Goal: Task Accomplishment & Management: Use online tool/utility

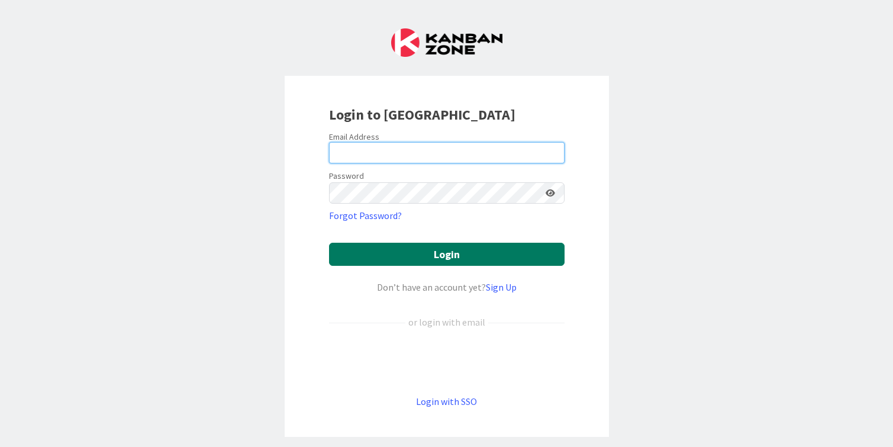
type input "cameron@hyperdriveagile.com"
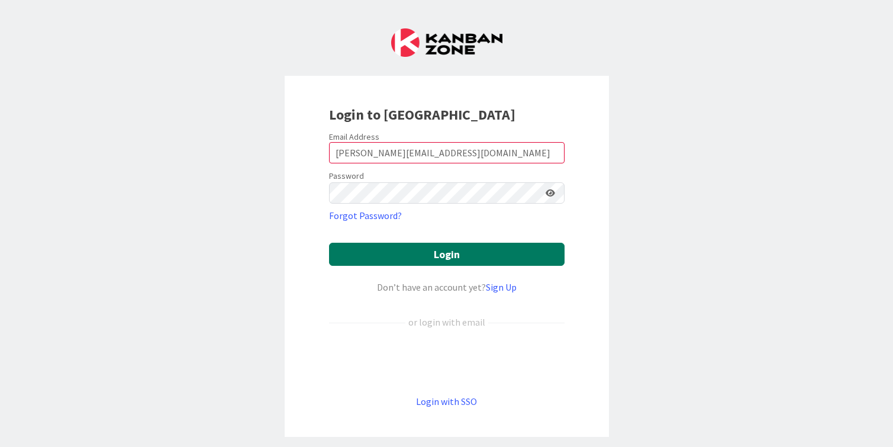
click at [413, 258] on button "Login" at bounding box center [446, 254] width 235 height 23
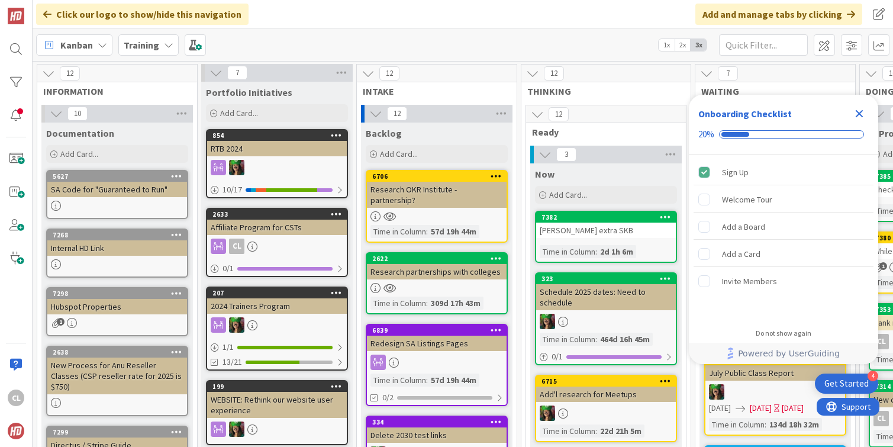
click at [151, 41] on b "Training" at bounding box center [141, 45] width 35 height 12
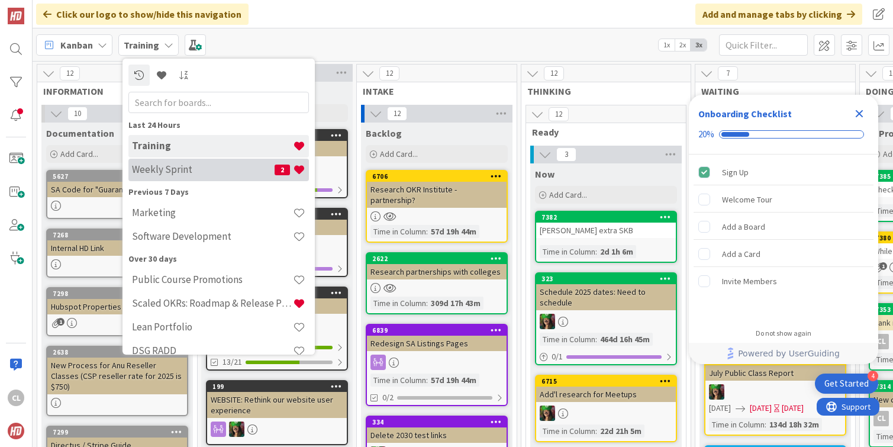
click at [156, 167] on h4 "Weekly Sprint" at bounding box center [203, 169] width 143 height 12
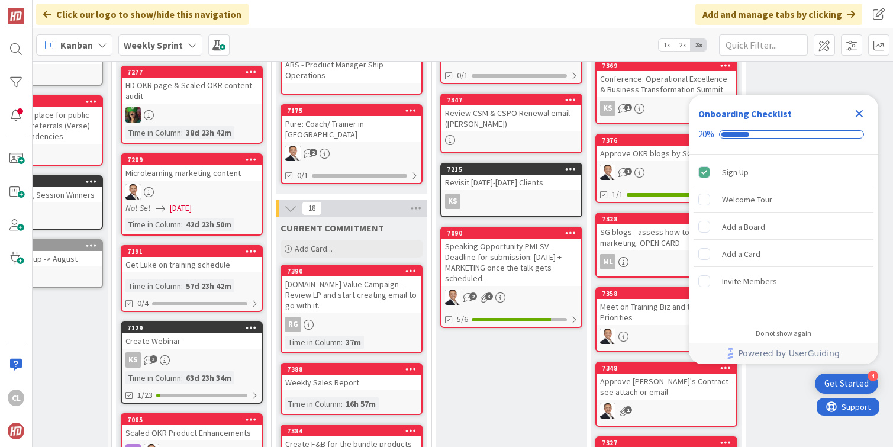
scroll to position [166, 79]
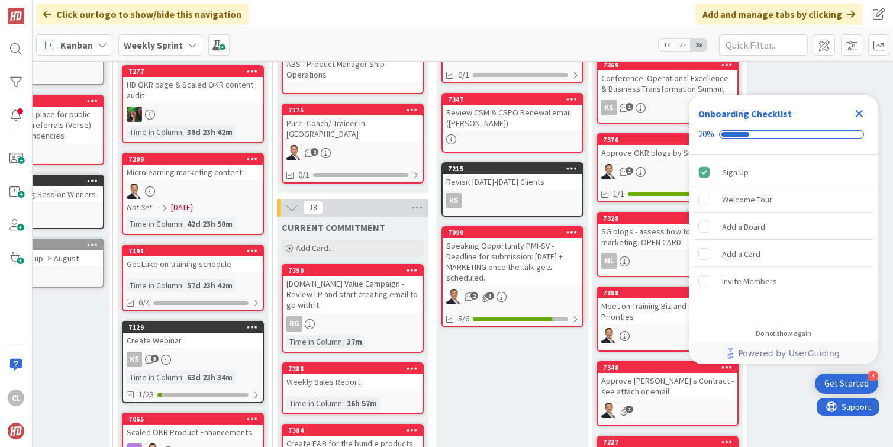
click at [352, 290] on div "Profit.co Value Campaign - Review LP and start creating email to go with it." at bounding box center [353, 294] width 140 height 37
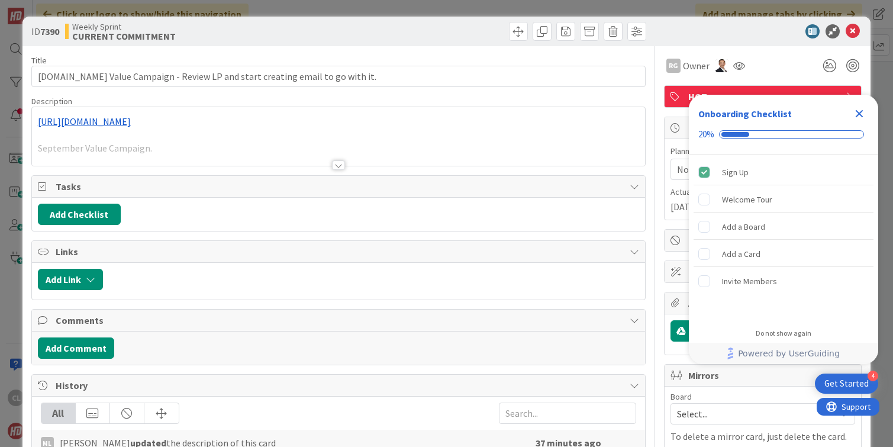
click at [325, 158] on div at bounding box center [338, 150] width 613 height 30
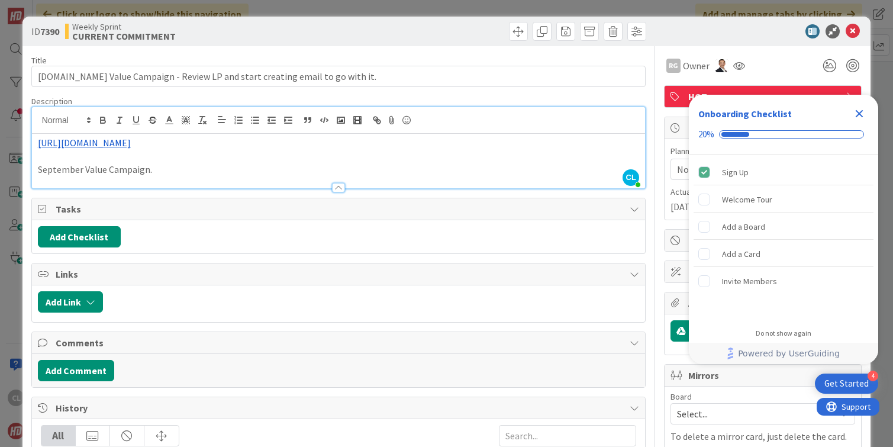
click at [856, 111] on icon "Close Checklist" at bounding box center [859, 114] width 8 height 8
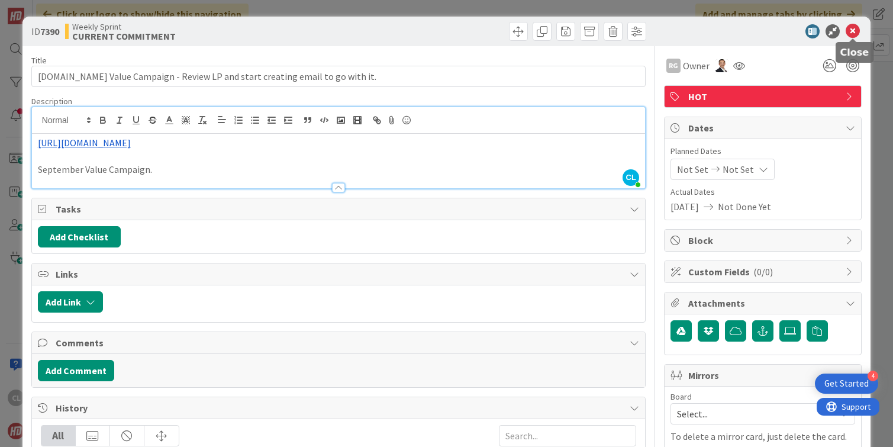
click at [854, 28] on icon at bounding box center [852, 31] width 14 height 14
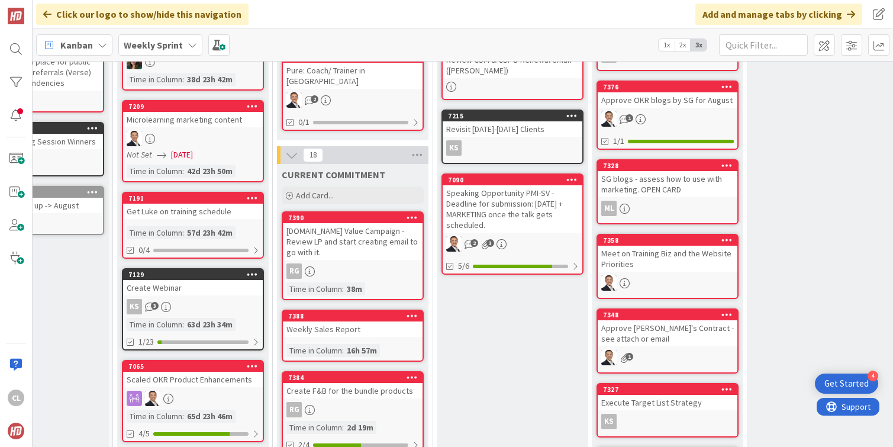
scroll to position [217, 79]
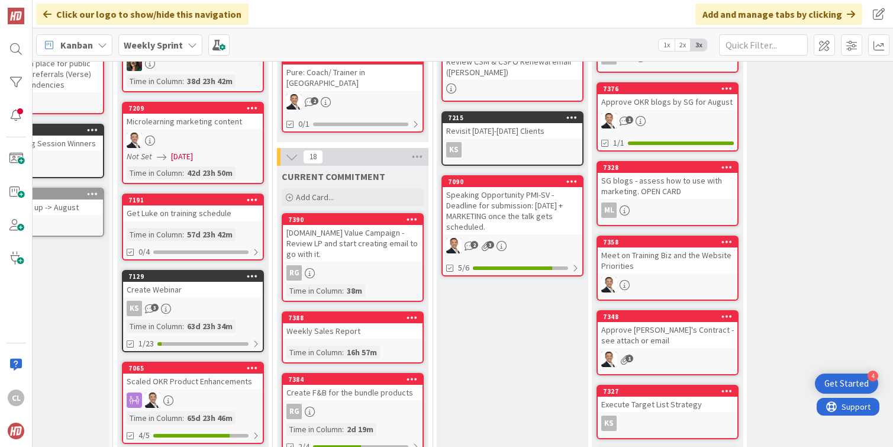
click at [358, 323] on div "Weekly Sales Report" at bounding box center [353, 330] width 140 height 15
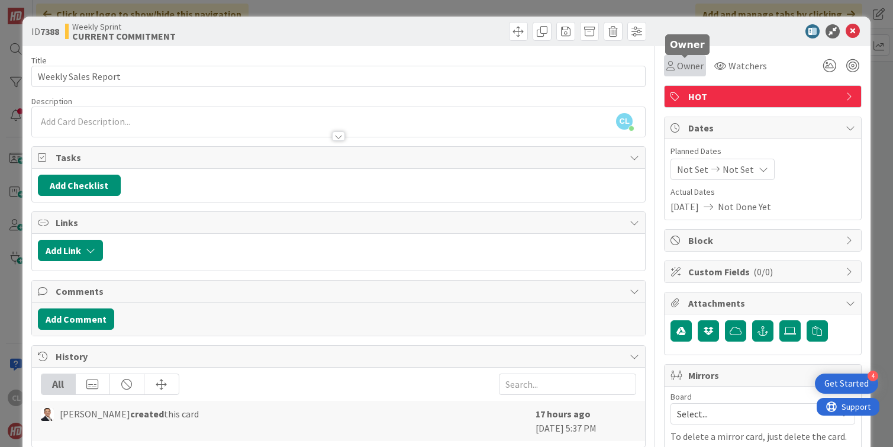
click at [688, 70] on span "Owner" at bounding box center [690, 66] width 27 height 14
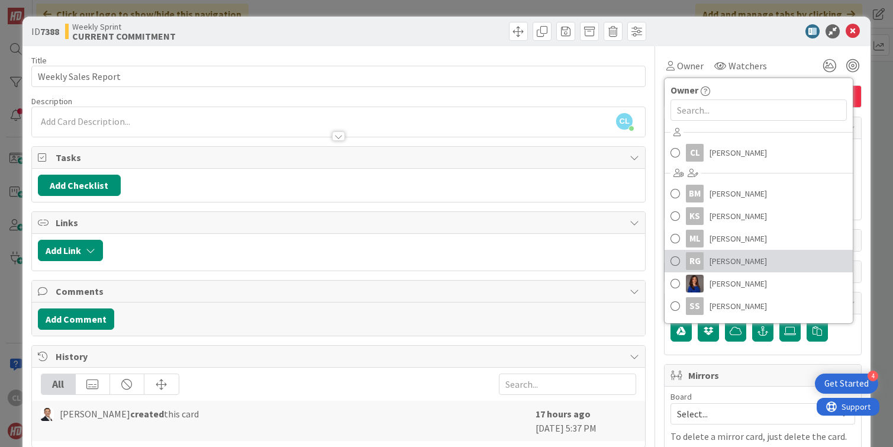
click at [712, 266] on span "Ron Greisch" at bounding box center [737, 261] width 57 height 18
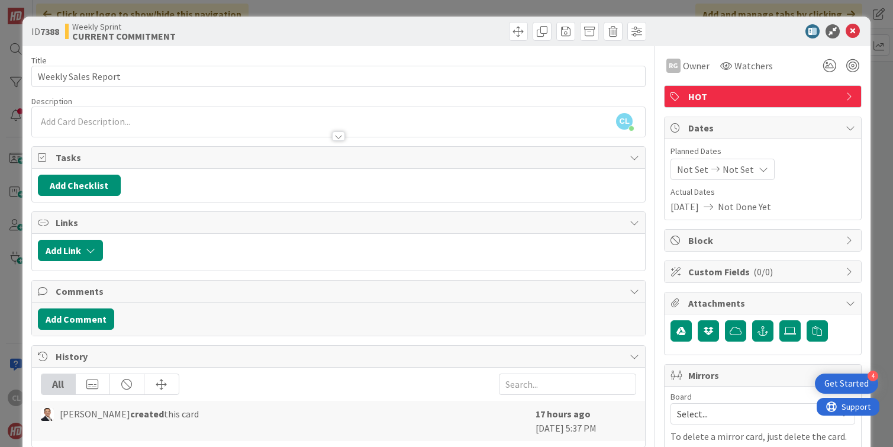
click at [862, 36] on div "ID 7388 Weekly Sprint CURRENT COMMITMENT" at bounding box center [446, 32] width 848 height 30
click at [853, 34] on icon at bounding box center [852, 31] width 14 height 14
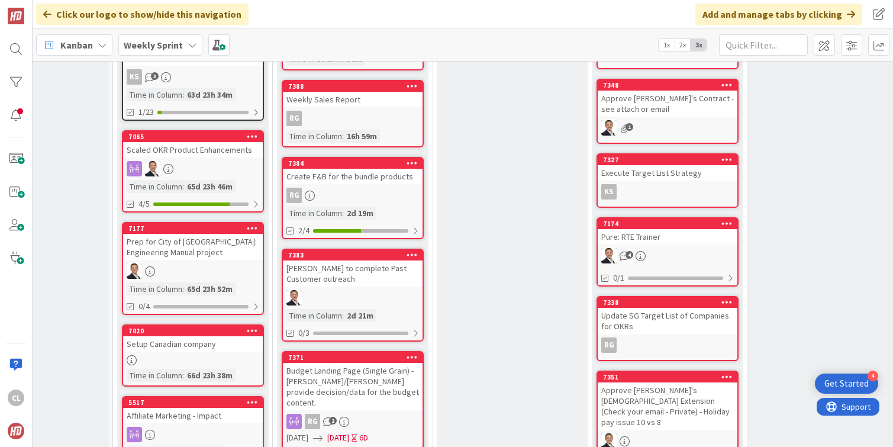
scroll to position [449, 79]
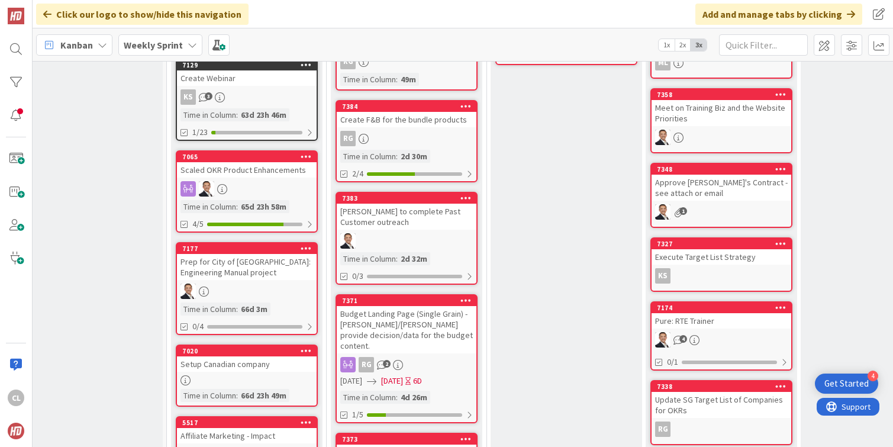
scroll to position [430, 24]
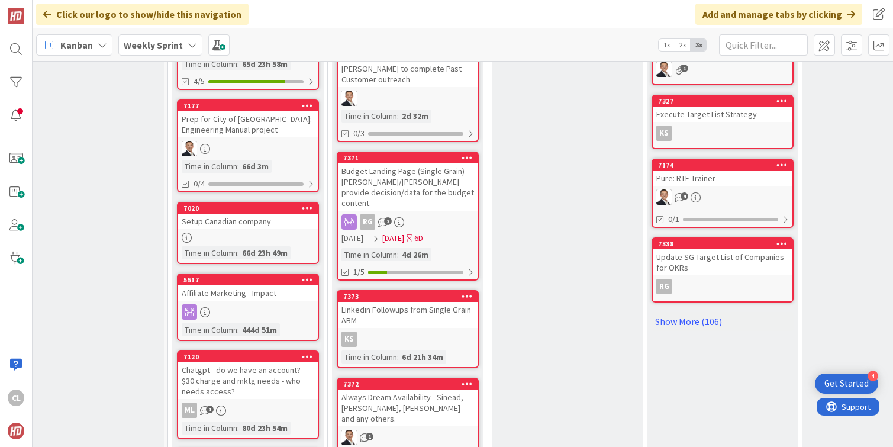
scroll to position [582, 24]
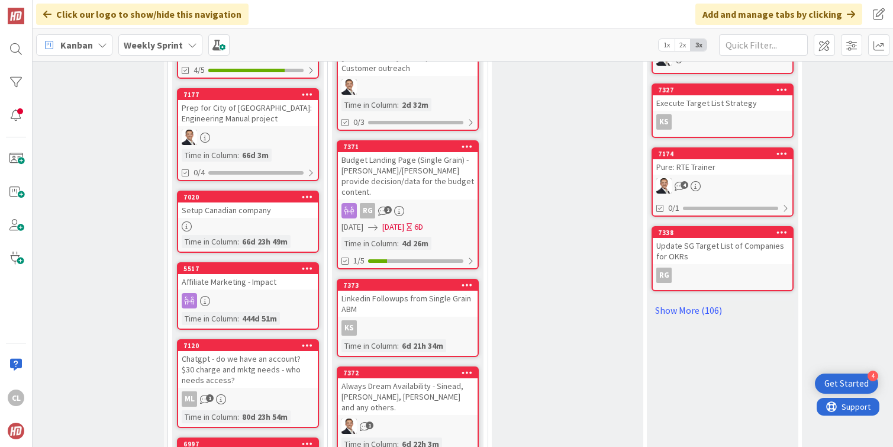
click at [407, 156] on div "Budget Landing Page (Single Grain) - Stacey/Ron provide decision/data for the b…" at bounding box center [408, 175] width 140 height 47
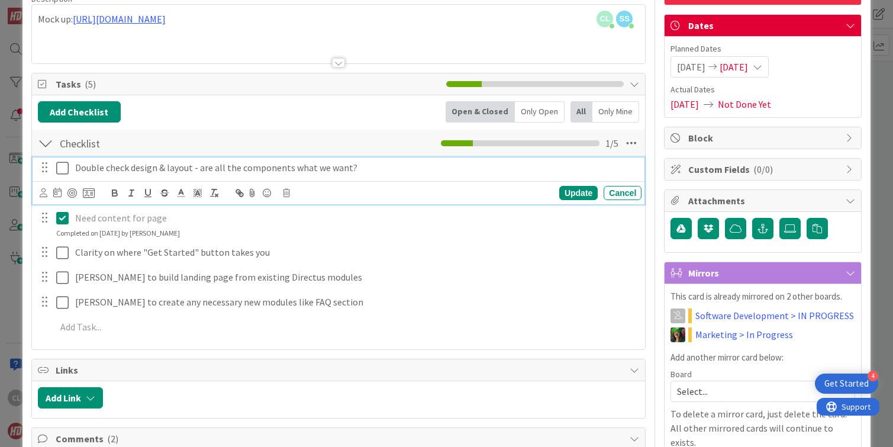
click at [60, 168] on icon at bounding box center [65, 168] width 18 height 14
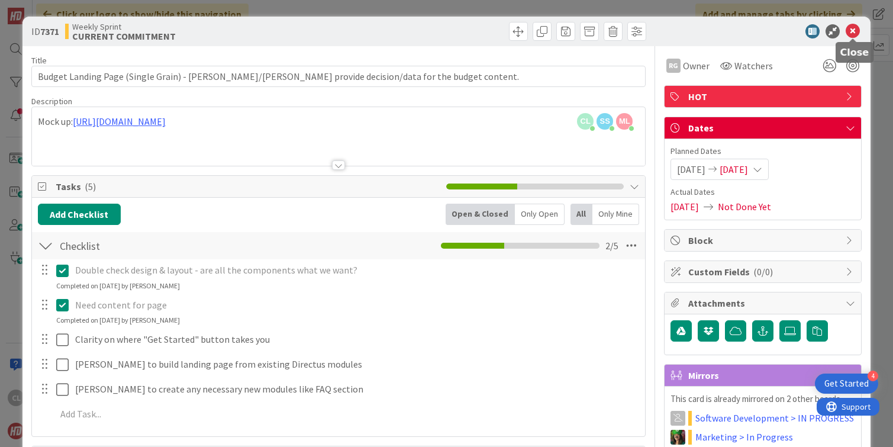
click at [856, 28] on icon at bounding box center [852, 31] width 14 height 14
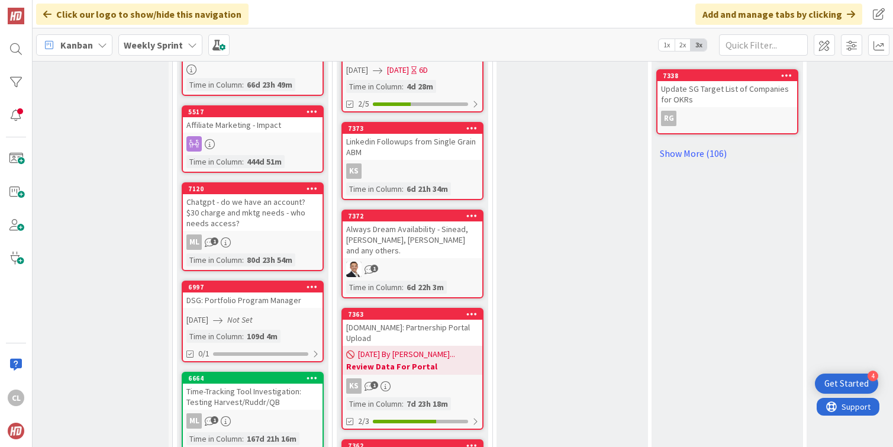
scroll to position [743, 18]
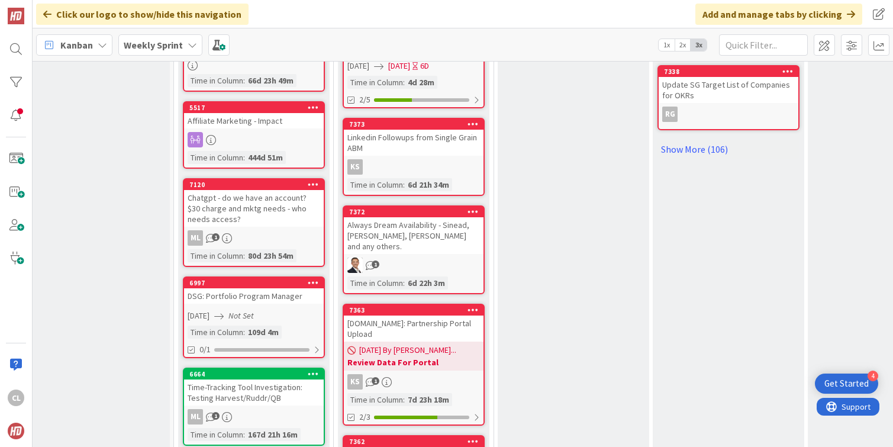
click at [437, 217] on div "Always Dream Availability - Sinead, Garth, Ryan and any others." at bounding box center [414, 235] width 140 height 37
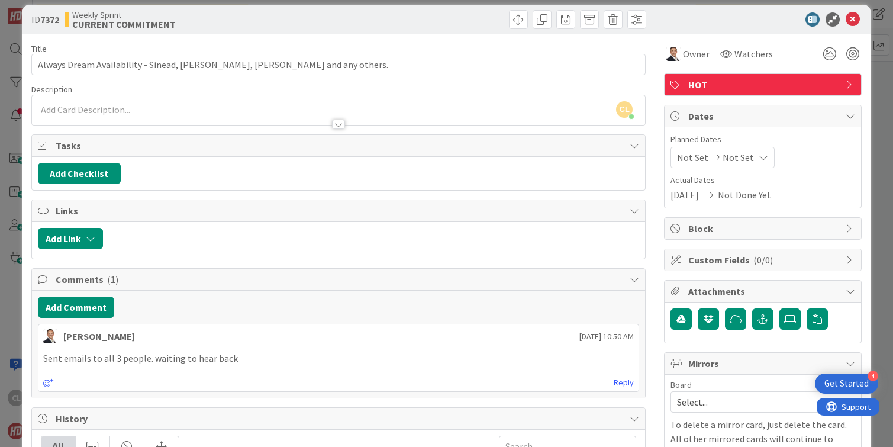
scroll to position [7, 0]
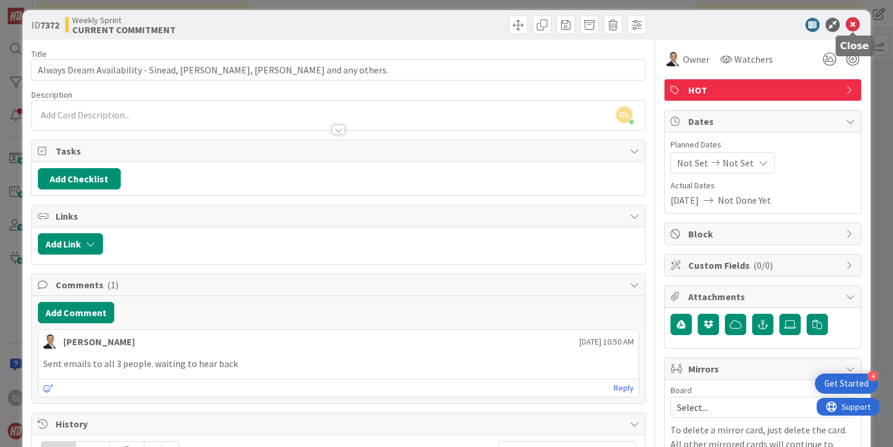
click at [846, 30] on icon at bounding box center [852, 25] width 14 height 14
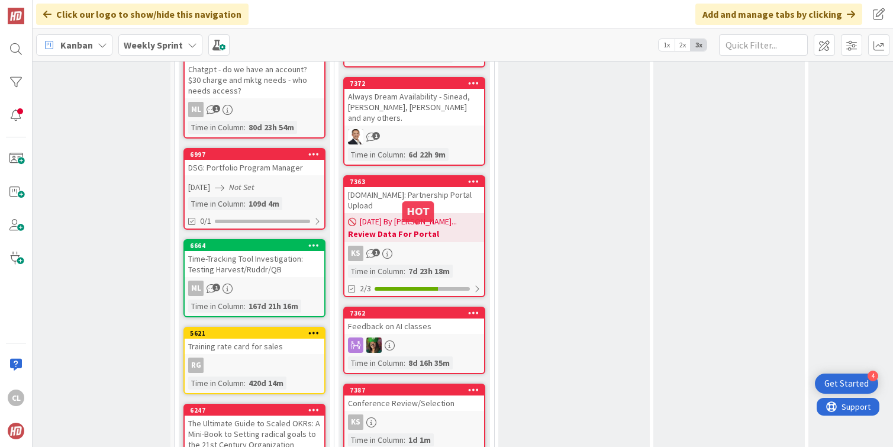
scroll to position [871, 18]
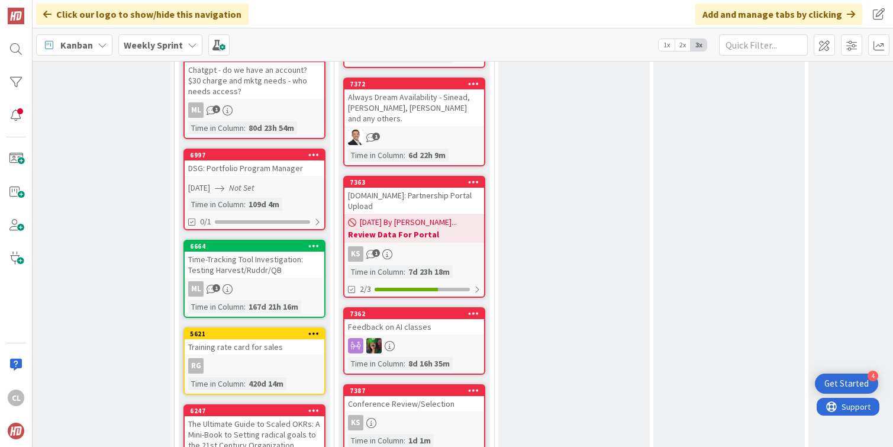
click at [450, 319] on div "Feedback on AI classes" at bounding box center [414, 326] width 140 height 15
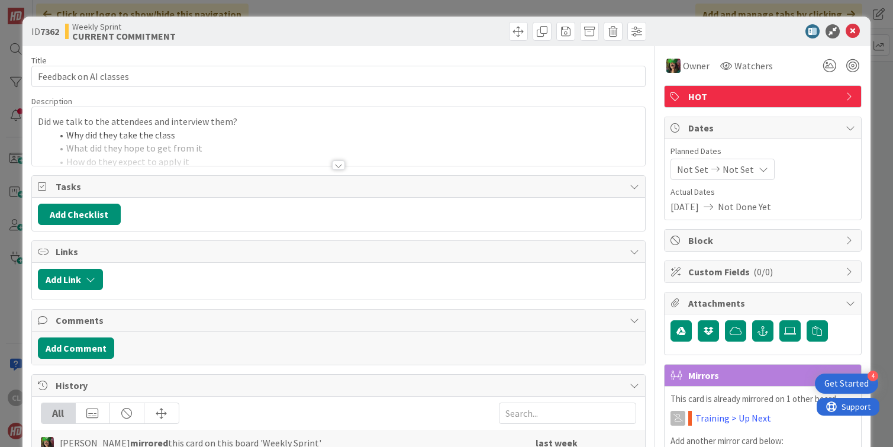
click at [416, 153] on div at bounding box center [338, 150] width 613 height 30
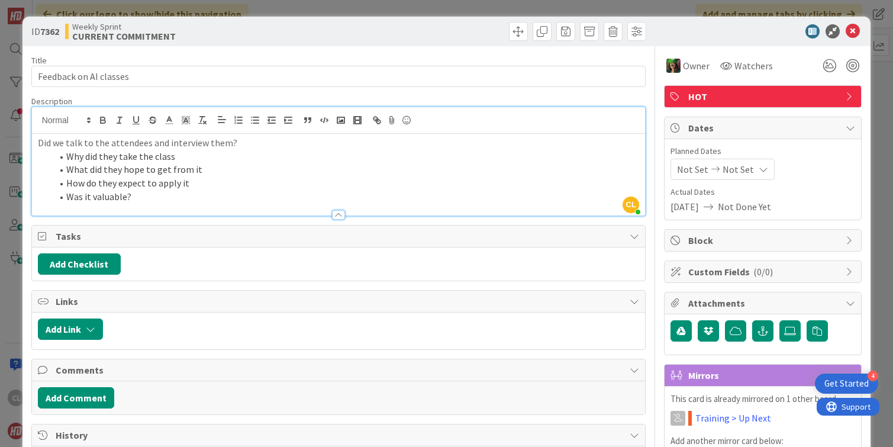
click at [272, 203] on div at bounding box center [338, 209] width 613 height 12
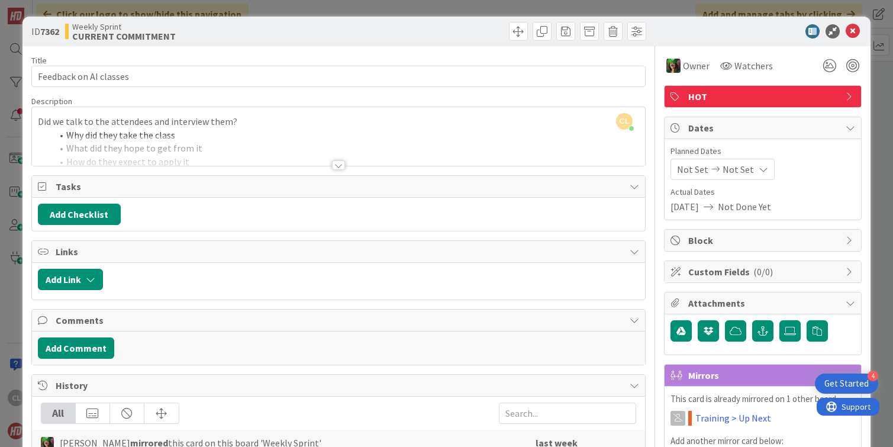
click at [356, 149] on div at bounding box center [338, 150] width 613 height 30
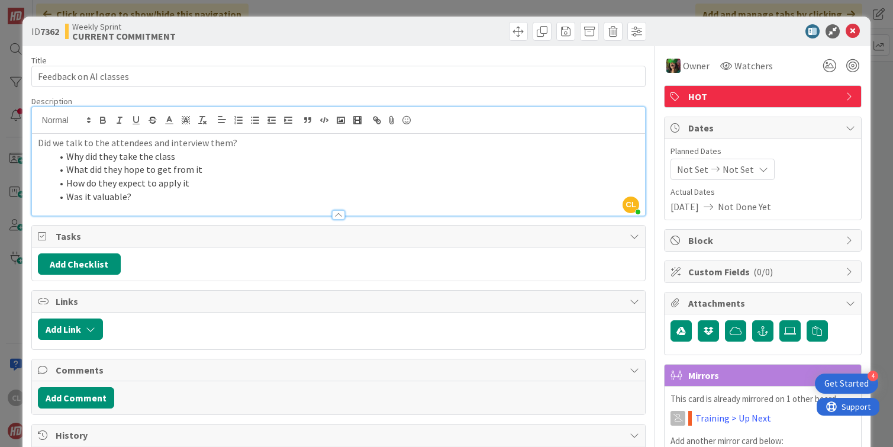
click at [164, 200] on li "Was it valuable?" at bounding box center [345, 197] width 587 height 14
click at [854, 32] on icon at bounding box center [852, 31] width 14 height 14
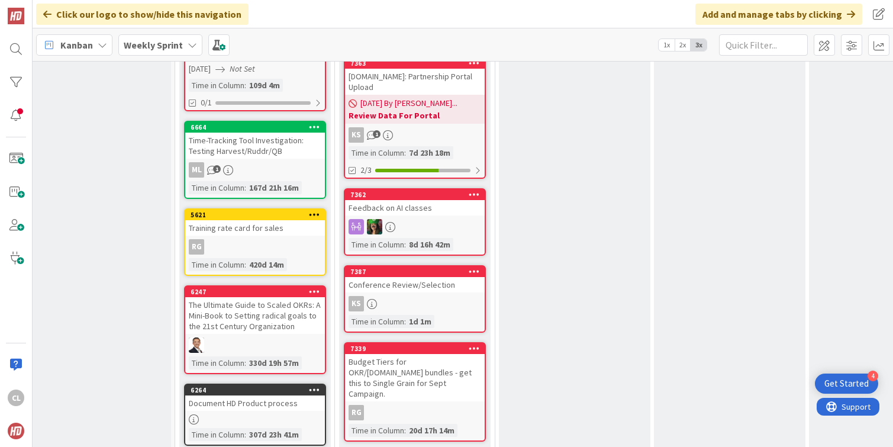
scroll to position [1003, 17]
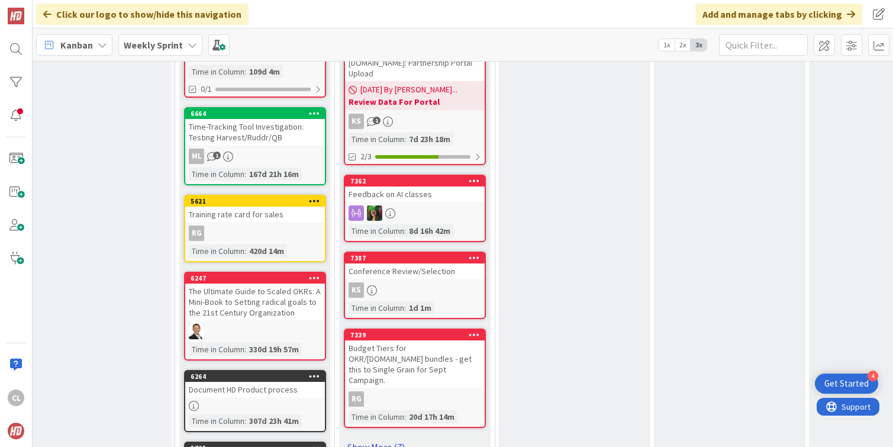
click at [376, 437] on link "Show More (7)" at bounding box center [415, 446] width 142 height 19
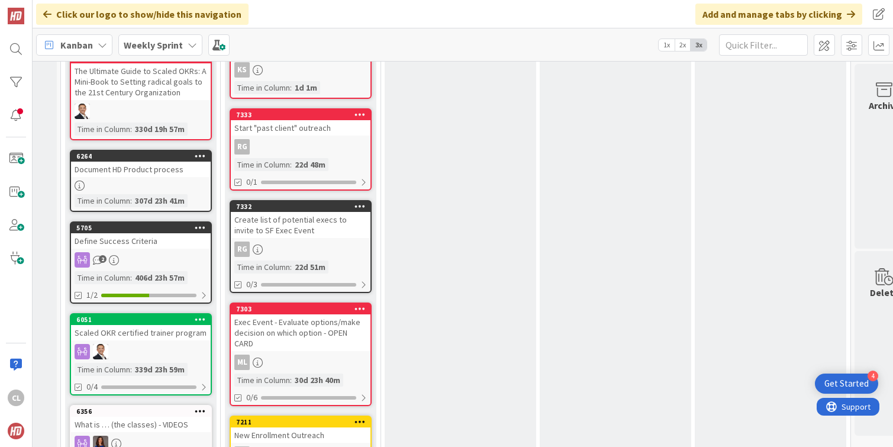
scroll to position [1225, 130]
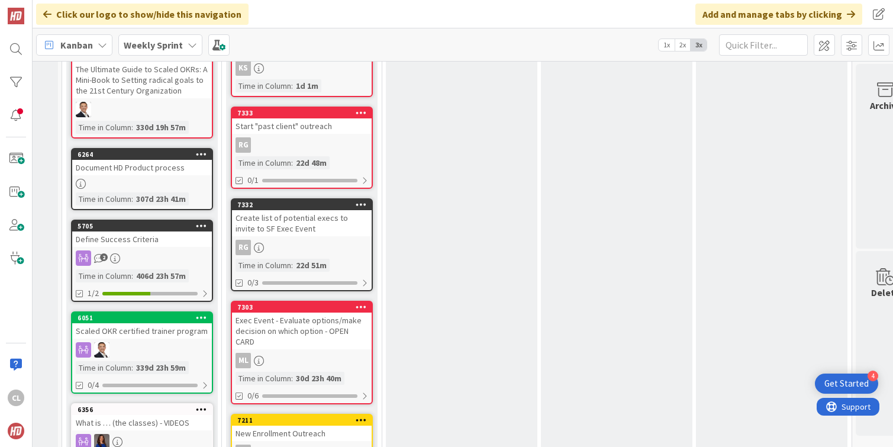
click at [299, 210] on div "Create list of potential execs to invite to SF Exec Event" at bounding box center [302, 223] width 140 height 26
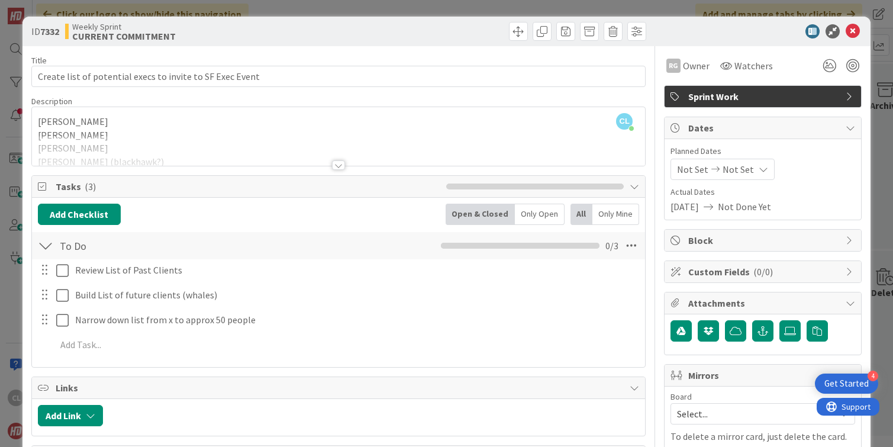
click at [244, 141] on div at bounding box center [338, 150] width 613 height 30
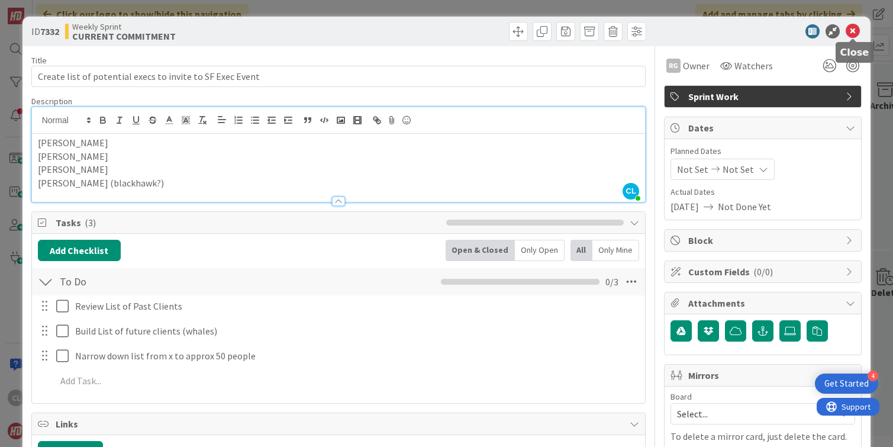
click at [852, 33] on icon at bounding box center [852, 31] width 14 height 14
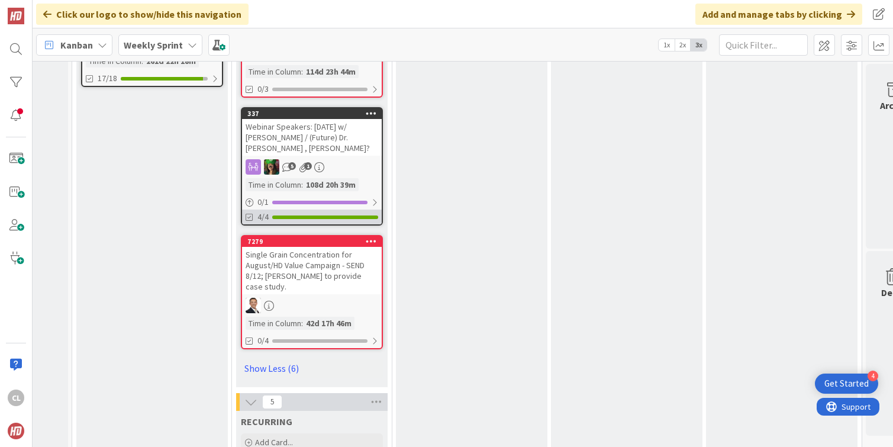
scroll to position [1720, 120]
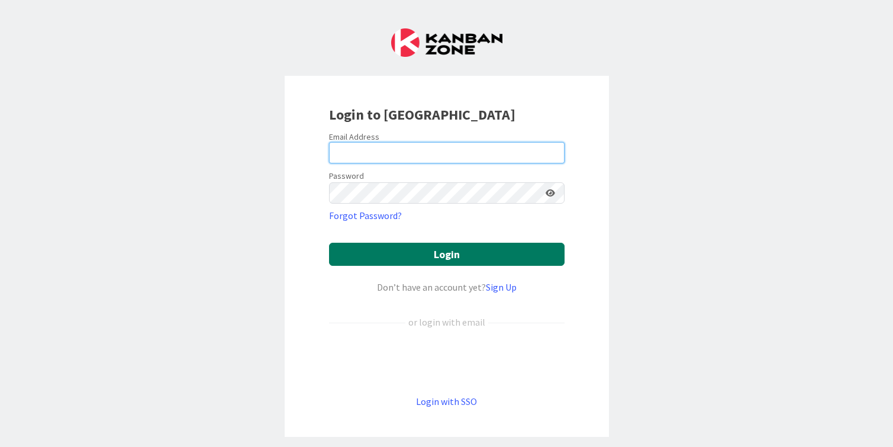
type input "[PERSON_NAME][EMAIL_ADDRESS][DOMAIN_NAME]"
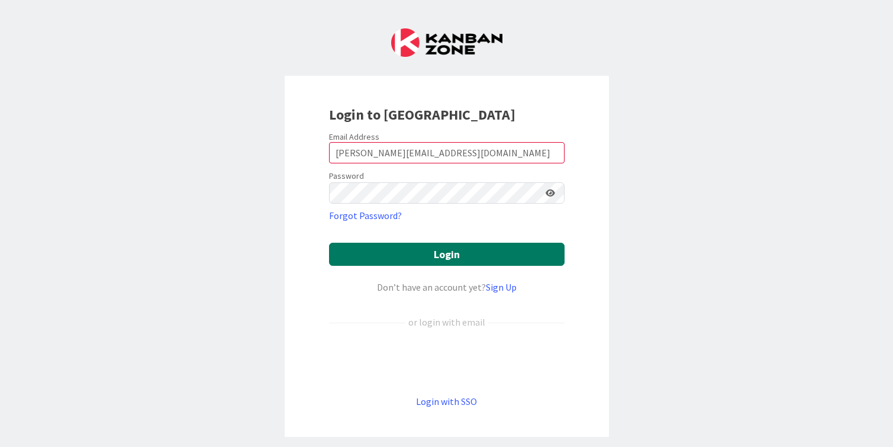
click at [440, 251] on button "Login" at bounding box center [446, 254] width 235 height 23
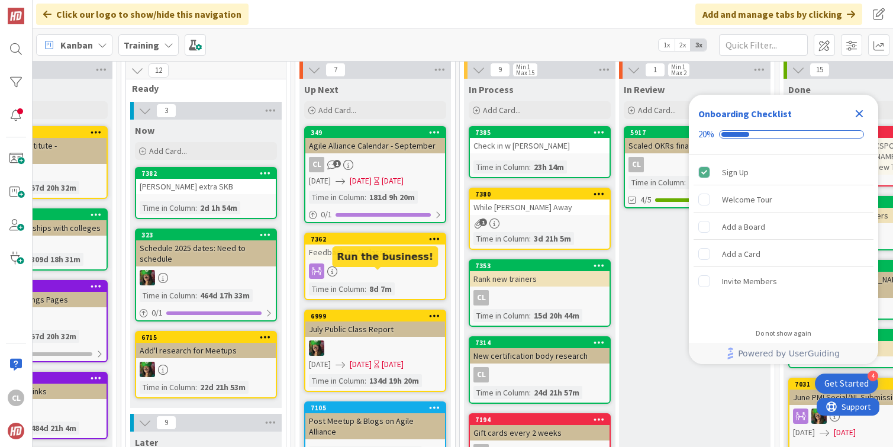
scroll to position [40, 400]
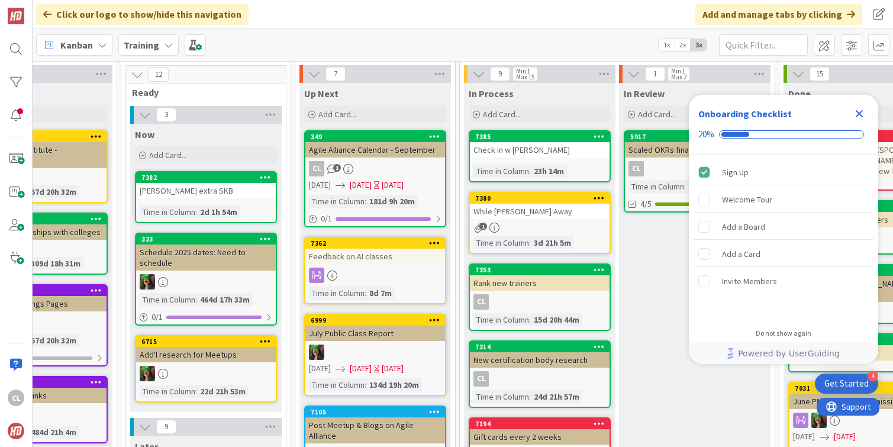
click at [525, 145] on div "Check in w [PERSON_NAME]" at bounding box center [540, 149] width 140 height 15
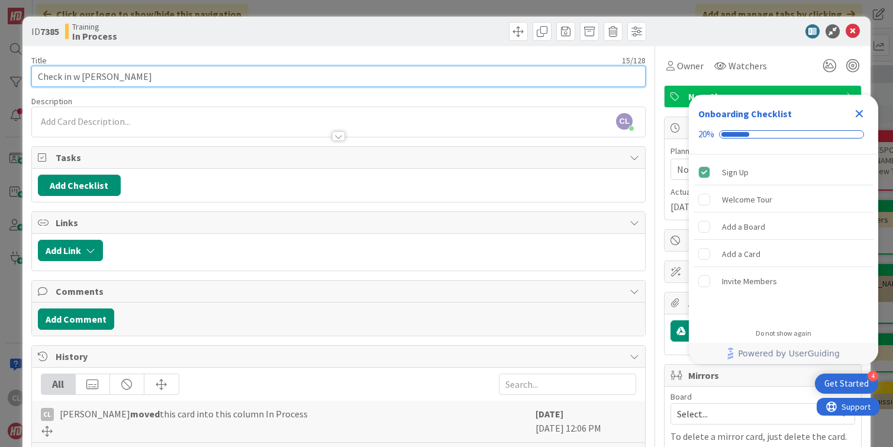
drag, startPoint x: 114, startPoint y: 77, endPoint x: 5, endPoint y: 76, distance: 108.8
click at [5, 76] on div "ID 7385 Training In Process Title 15 / 128 Check in w [PERSON_NAME] Description…" at bounding box center [446, 223] width 893 height 447
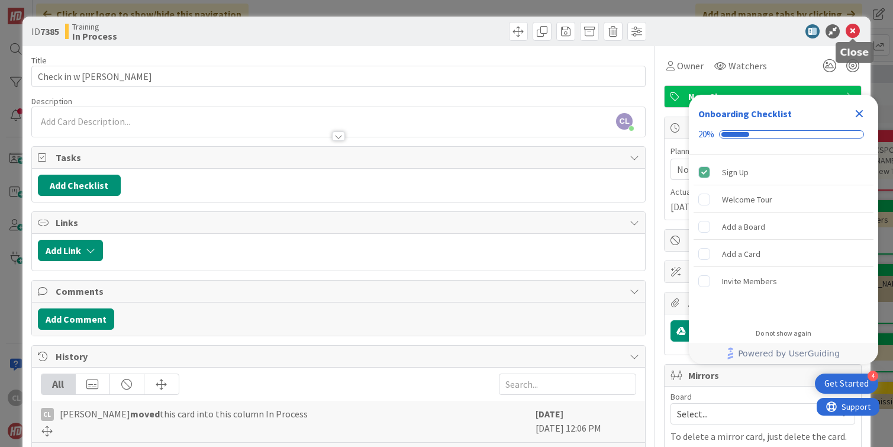
click at [851, 27] on icon at bounding box center [852, 31] width 14 height 14
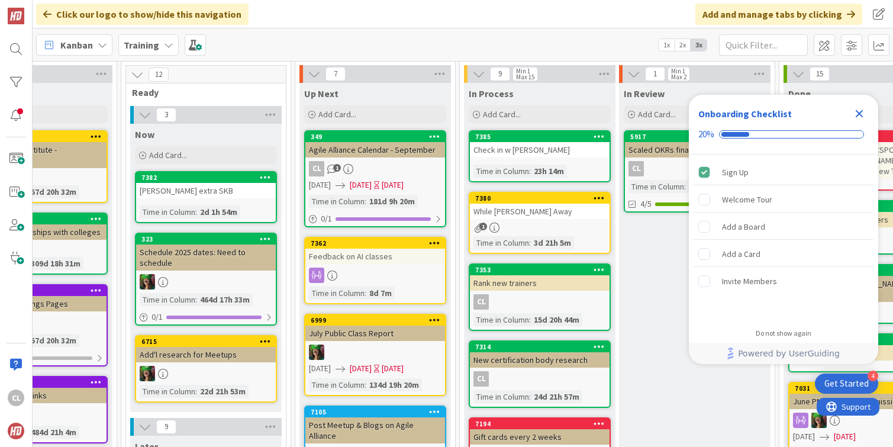
scroll to position [40, 513]
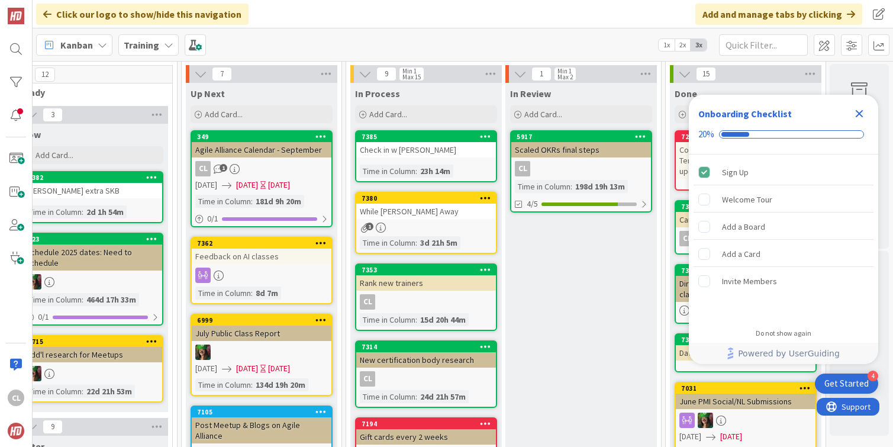
click at [415, 165] on div "Time in Column" at bounding box center [388, 170] width 56 height 13
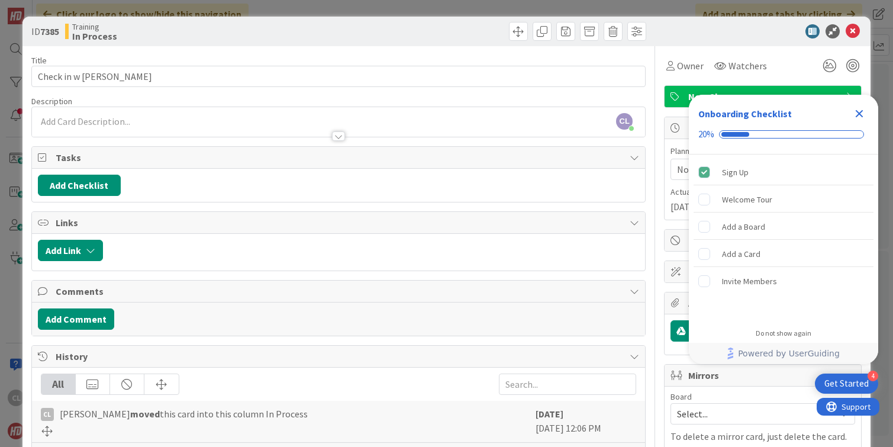
click at [861, 112] on icon "Close Checklist" at bounding box center [859, 113] width 14 height 14
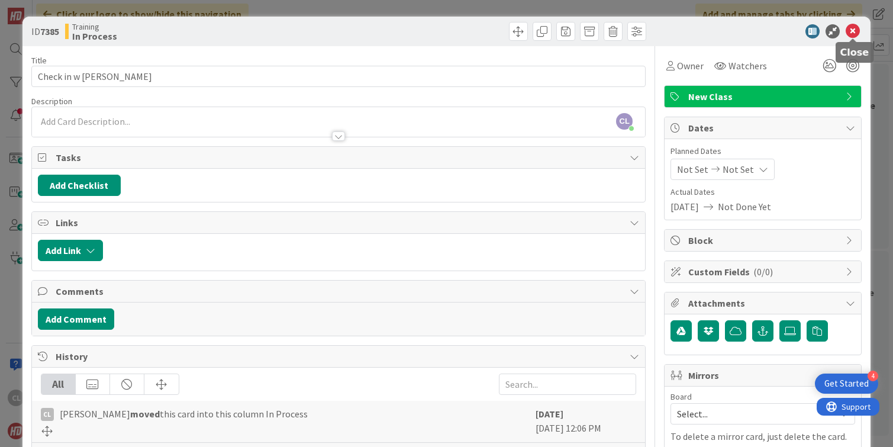
click at [851, 27] on icon at bounding box center [852, 31] width 14 height 14
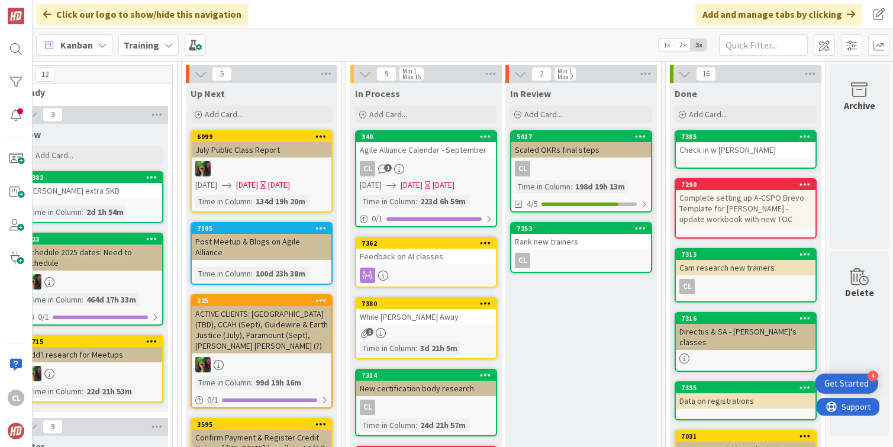
scroll to position [0, 513]
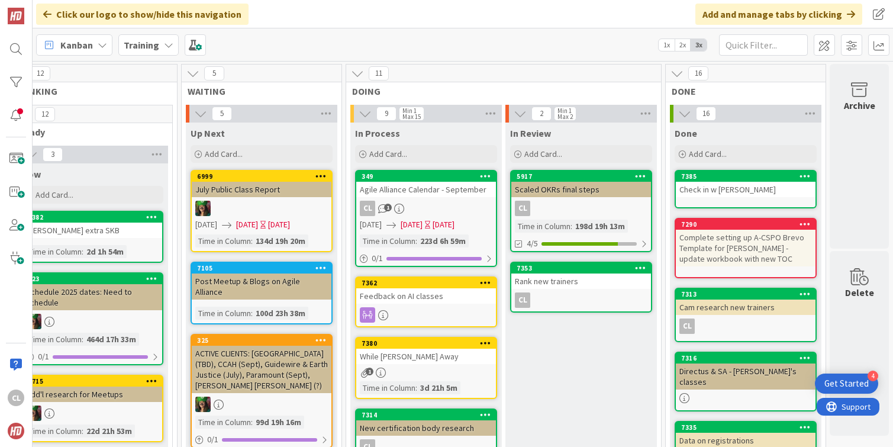
drag, startPoint x: 251, startPoint y: 217, endPoint x: 364, endPoint y: 6, distance: 239.8
click at [443, 192] on div "Agile Alliance Calendar - September" at bounding box center [426, 189] width 140 height 15
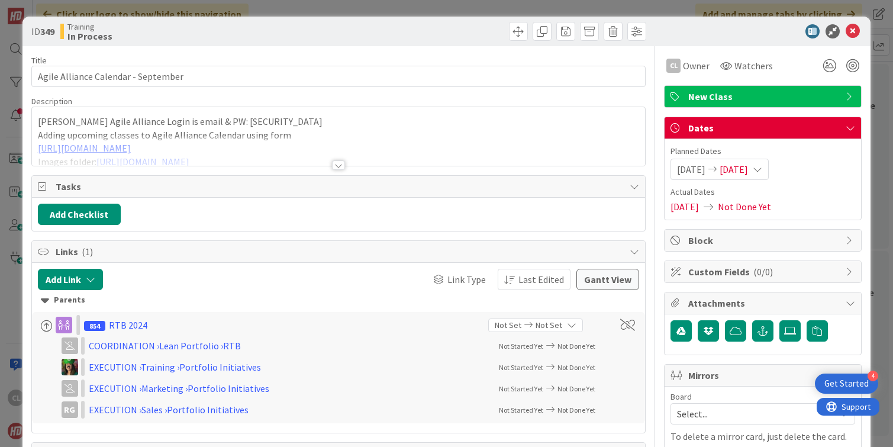
click at [376, 127] on div "Sherian’s Agile Alliance Login is email & PW: [SECURITY_DATA] Adding upcoming c…" at bounding box center [338, 136] width 613 height 59
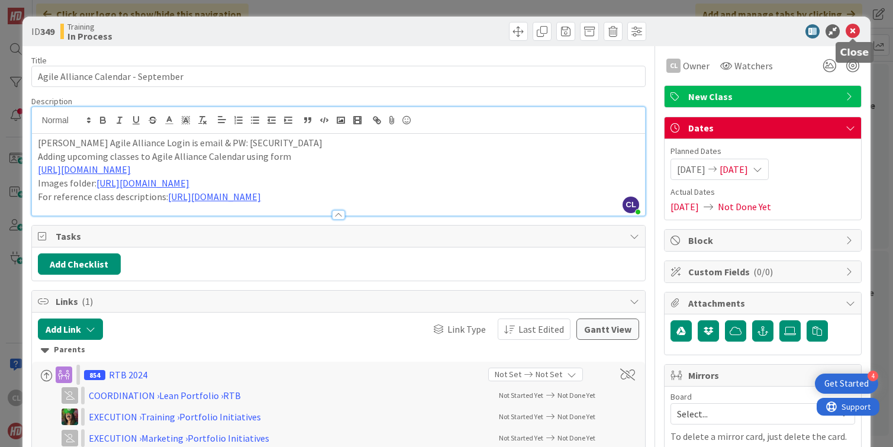
click at [856, 34] on icon at bounding box center [852, 31] width 14 height 14
